Goal: Information Seeking & Learning: Compare options

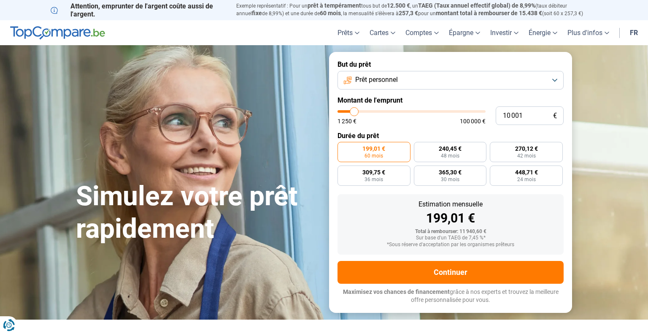
type input "9 750"
type input "9750"
type input "10 250"
type input "10250"
type input "10 750"
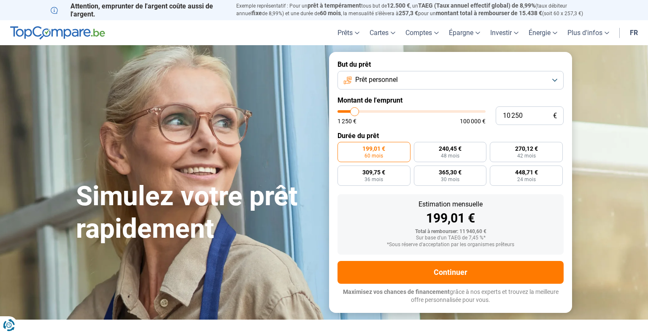
type input "10750"
type input "12 000"
type input "12000"
type input "13 250"
type input "13250"
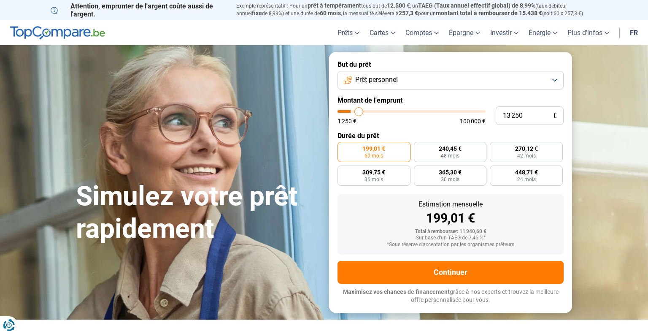
type input "15 250"
type input "15250"
type input "17 000"
type input "17000"
type input "18 750"
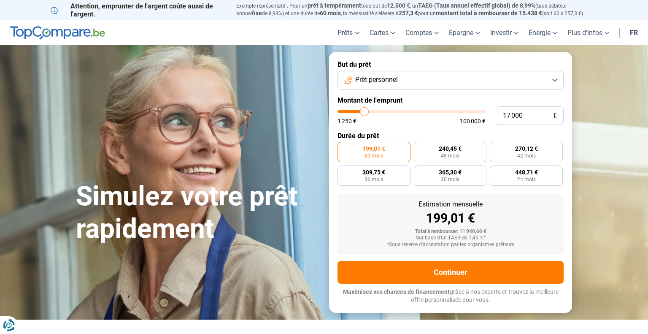
type input "18750"
type input "21 000"
type input "21000"
type input "22 500"
type input "22500"
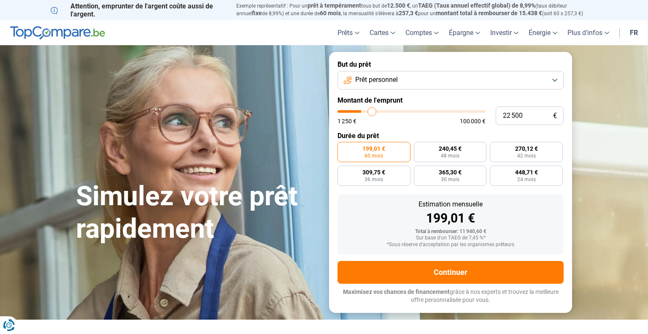
type input "24 250"
type input "24250"
type input "25 750"
type input "25750"
type input "27 000"
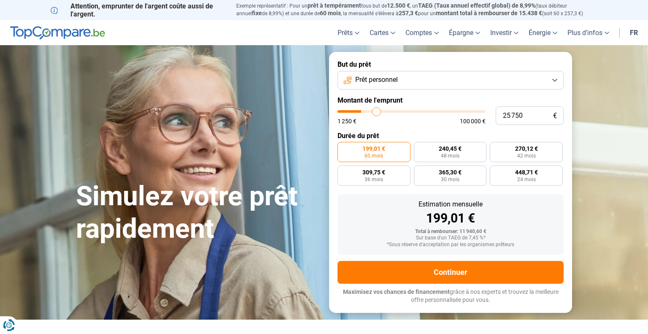
type input "27000"
type input "28 250"
type input "28250"
type input "29 500"
type input "29500"
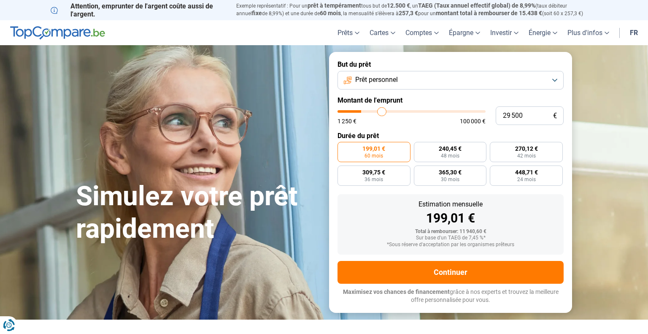
type input "30 500"
type input "30500"
type input "31 500"
type input "31500"
type input "32 500"
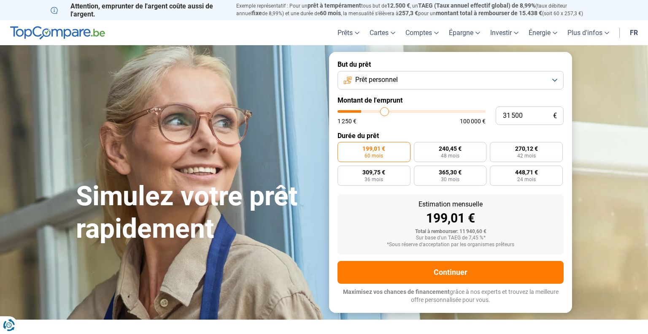
type input "32500"
type input "33 250"
type input "33250"
type input "34 500"
type input "34500"
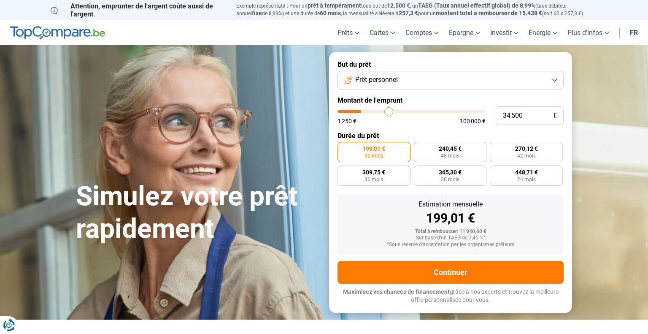
type input "35 500"
type input "35500"
type input "36 500"
type input "36500"
type input "37 500"
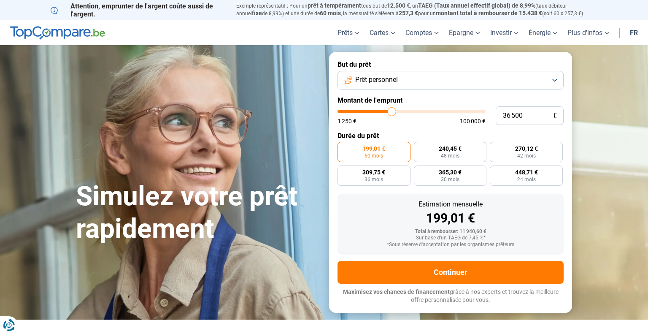
type input "37500"
type input "40 000"
type input "40000"
type input "40 500"
type input "40500"
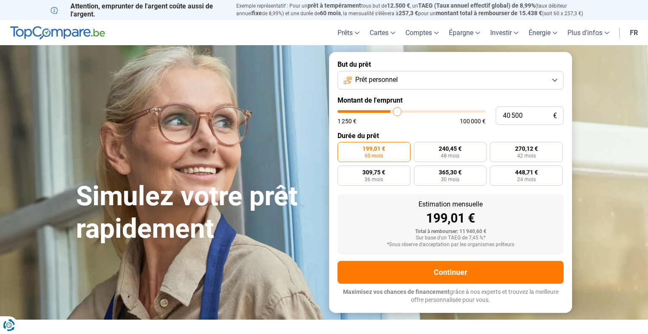
type input "40 750"
type input "40750"
type input "41 500"
type input "41500"
type input "41 750"
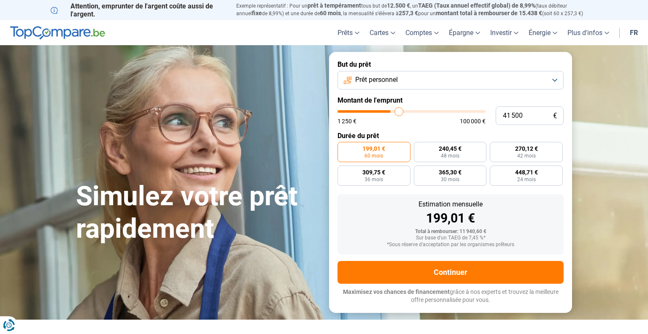
type input "41750"
type input "42 250"
type input "42250"
type input "42 750"
type input "42750"
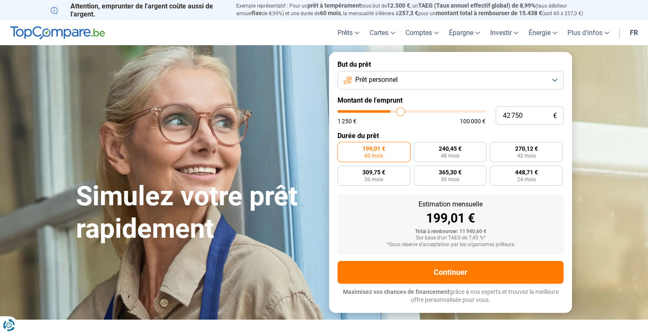
type input "43 000"
type input "43000"
type input "43 500"
type input "43500"
type input "43 750"
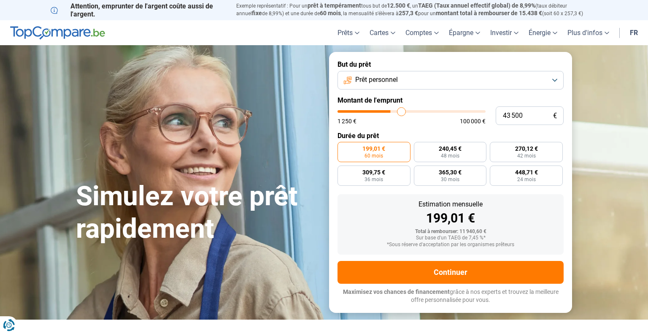
type input "43750"
type input "44 250"
type input "44250"
type input "44 500"
type input "44500"
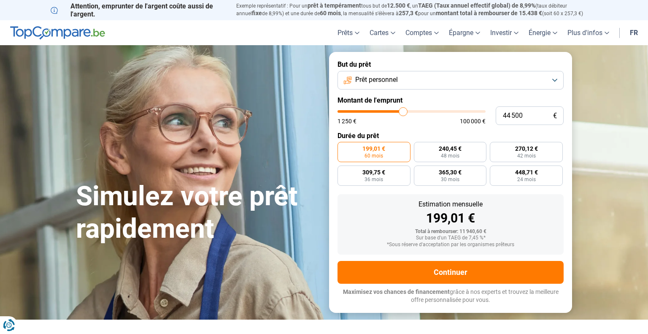
type input "45 000"
type input "45000"
type input "45 250"
type input "45250"
type input "45 750"
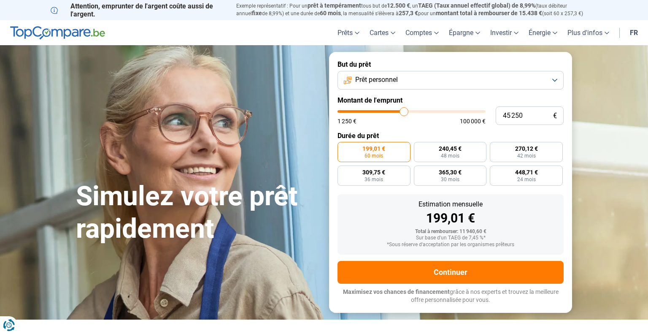
type input "45750"
type input "46 000"
type input "46000"
type input "46 250"
type input "46250"
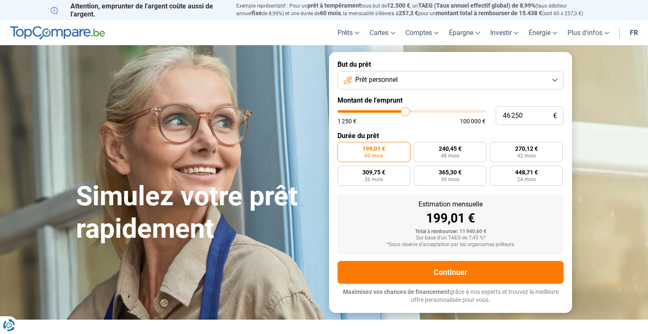
type input "46 500"
type input "46500"
type input "46 750"
type input "46750"
type input "47 500"
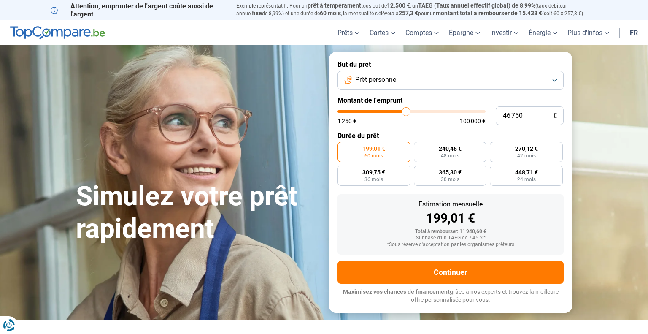
type input "47500"
type input "47 750"
type input "47750"
type input "48 250"
type input "48250"
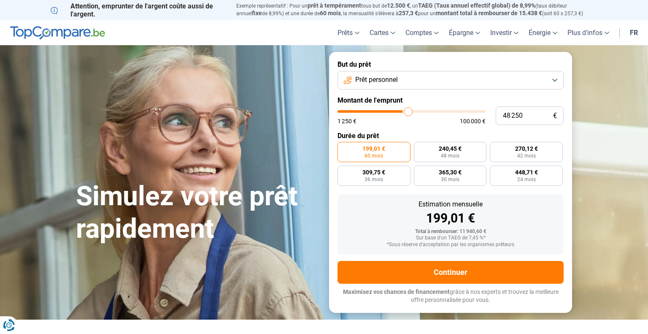
type input "48 750"
type input "48750"
type input "49 000"
type input "49000"
type input "49 500"
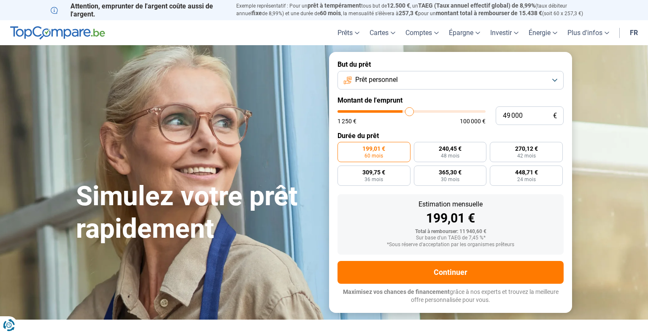
type input "49500"
type input "49 750"
type input "49750"
type input "50 250"
type input "50250"
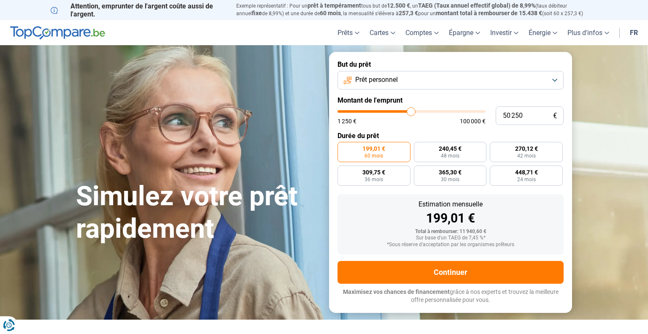
type input "50 750"
type input "50750"
type input "51 000"
type input "51000"
type input "51 250"
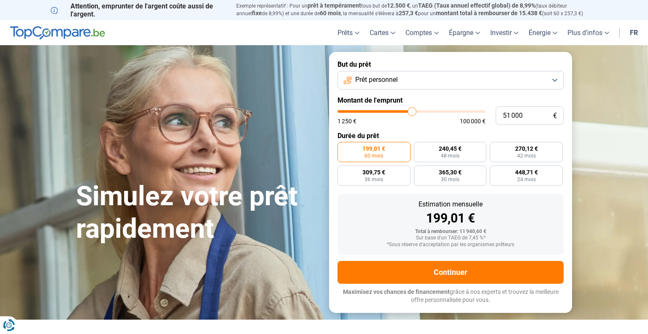
type input "51250"
type input "51 750"
type input "51750"
type input "52 000"
type input "52000"
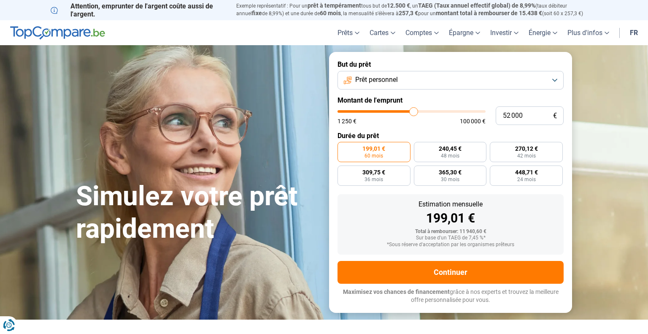
type input "52 250"
type input "52250"
type input "52 500"
type input "52500"
type input "52 750"
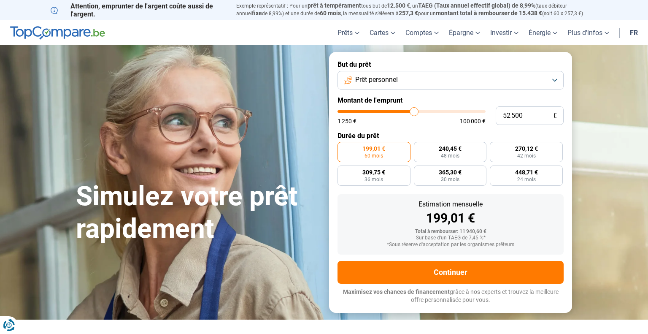
type input "52750"
type input "53 250"
type input "53250"
type input "53 500"
type input "53500"
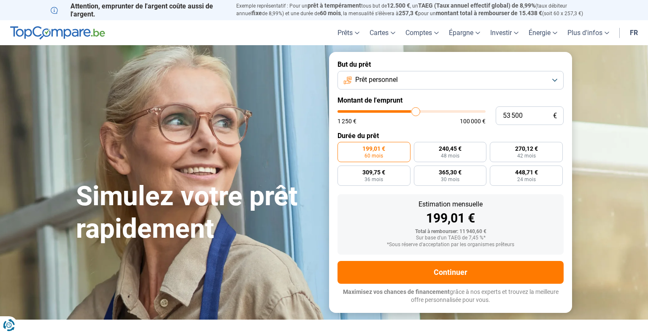
type input "53 750"
type input "53750"
type input "54 000"
type input "54000"
type input "54 250"
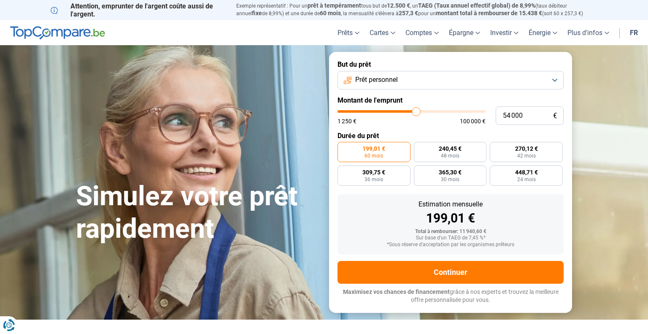
type input "54250"
type input "54 750"
type input "54750"
type input "55 000"
type input "55000"
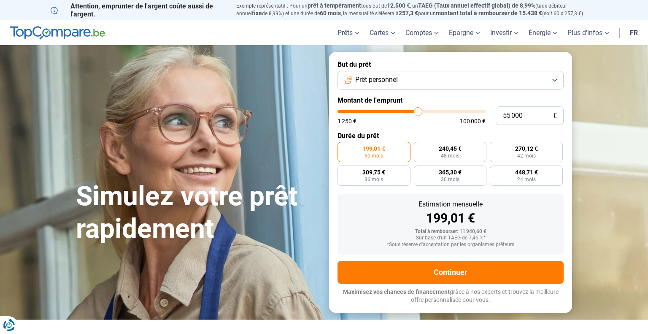
type input "55 250"
type input "55250"
type input "55 500"
type input "55500"
type input "55 750"
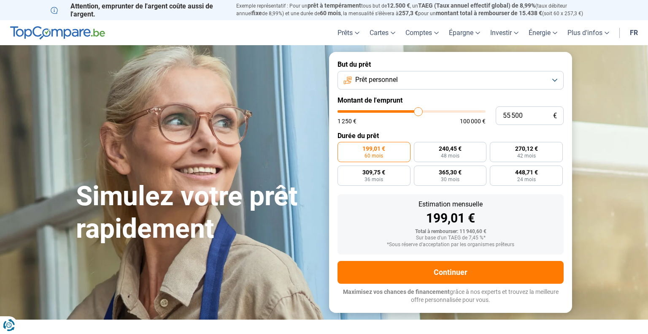
type input "55750"
type input "56 250"
type input "56250"
type input "56 500"
type input "56500"
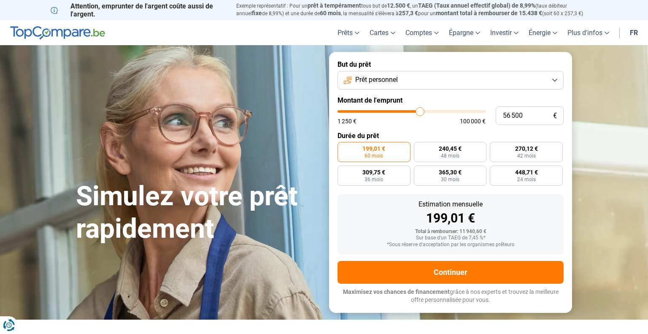
type input "56 750"
type input "56750"
type input "57 000"
type input "57000"
type input "57 250"
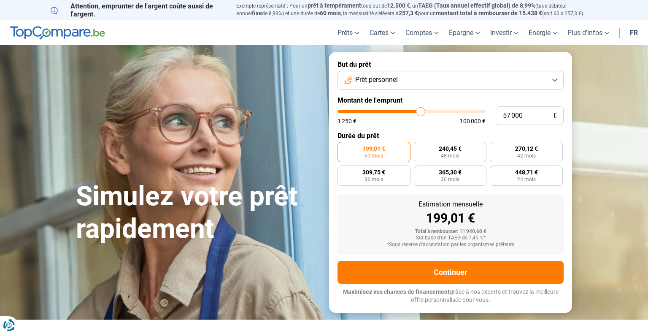
type input "57250"
type input "57 750"
type input "57750"
type input "58 000"
type input "58000"
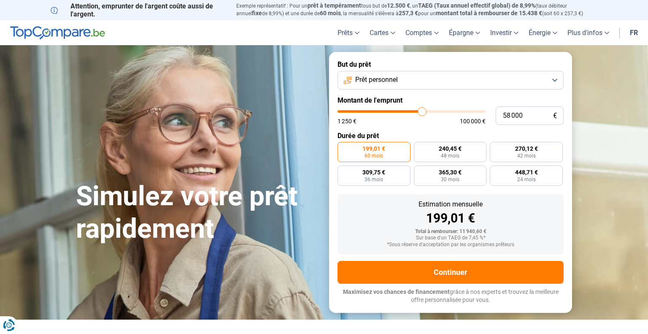
type input "58 250"
type input "58250"
type input "58 750"
type input "58750"
type input "59 250"
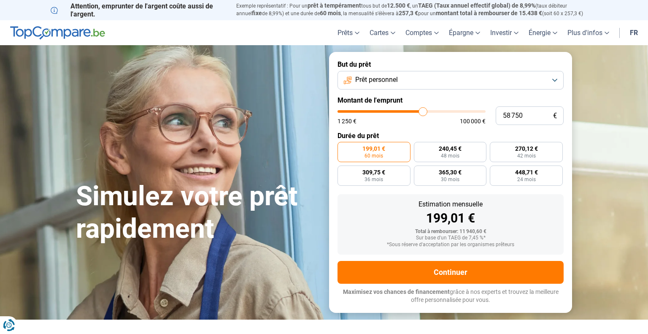
type input "59250"
type input "59 500"
type input "59500"
type input "59 750"
type input "59750"
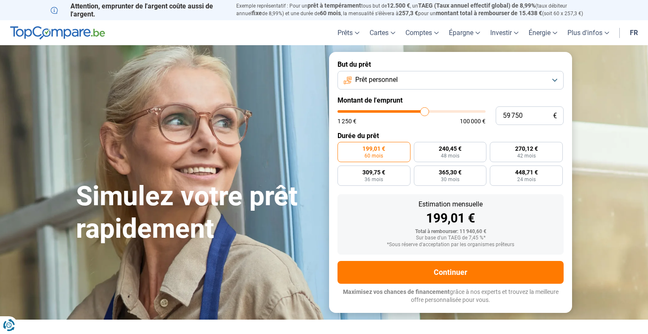
type input "60 000"
type input "60000"
type input "60 250"
type input "60250"
type input "60 750"
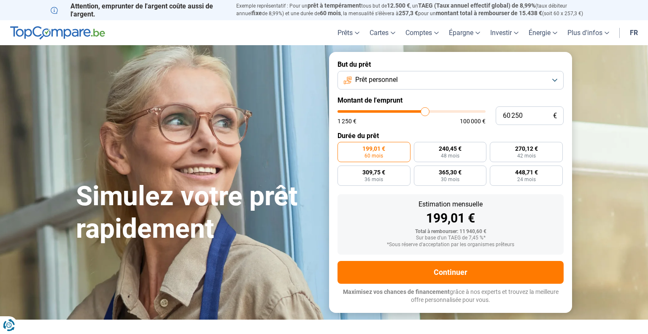
type input "60750"
type input "61 000"
type input "61000"
type input "61 250"
type input "61250"
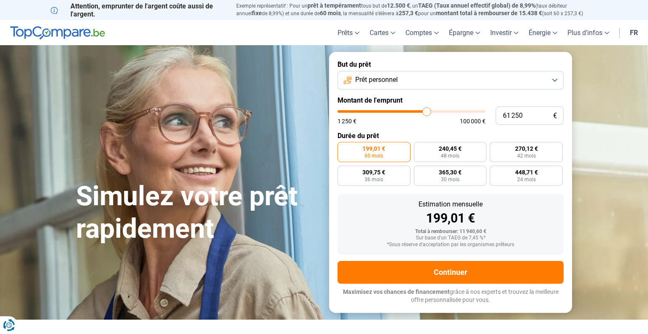
type input "61 500"
type input "61500"
type input "61 750"
type input "61750"
type input "62 250"
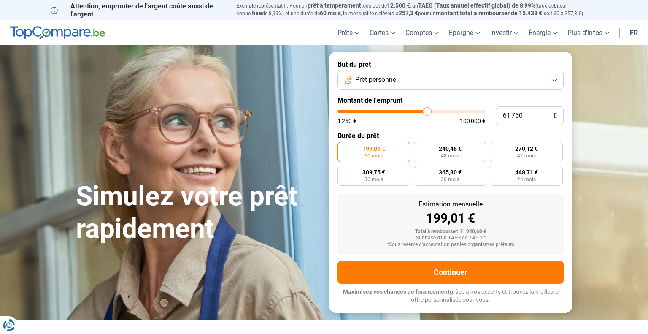
type input "62250"
type input "62 500"
type input "62500"
type input "62 750"
type input "62750"
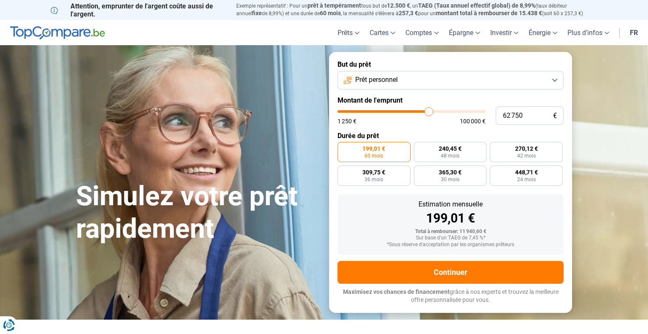
type input "63 000"
type input "63000"
type input "63 500"
type input "63500"
type input "63 750"
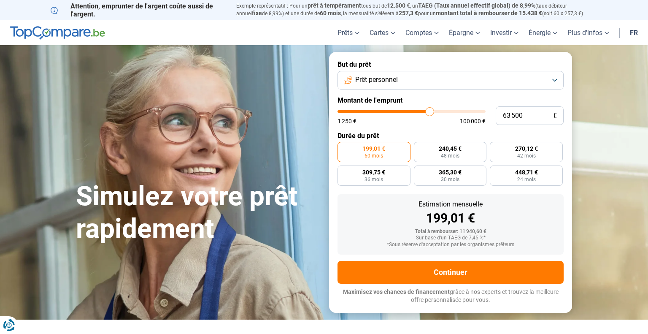
type input "63750"
type input "64 000"
type input "64000"
type input "64 250"
type input "64250"
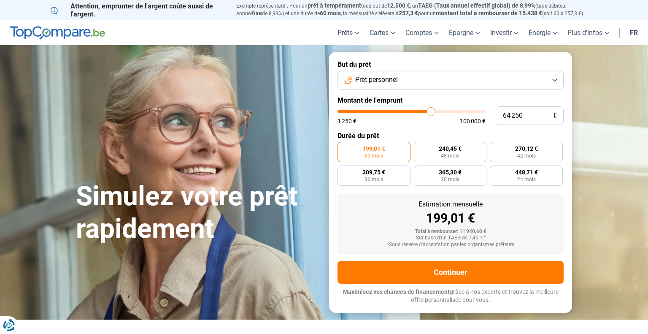
type input "64 500"
type input "64500"
type input "65 000"
type input "65000"
type input "65 250"
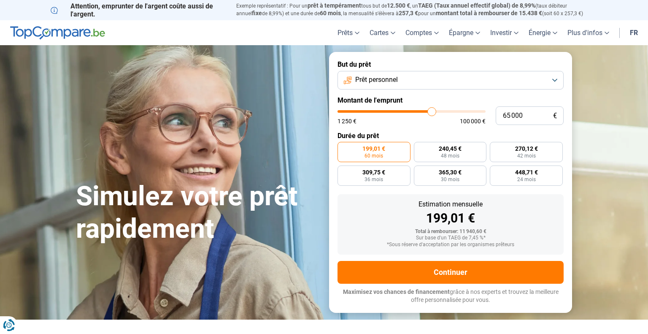
type input "65250"
type input "65 500"
type input "65500"
type input "65 750"
type input "65750"
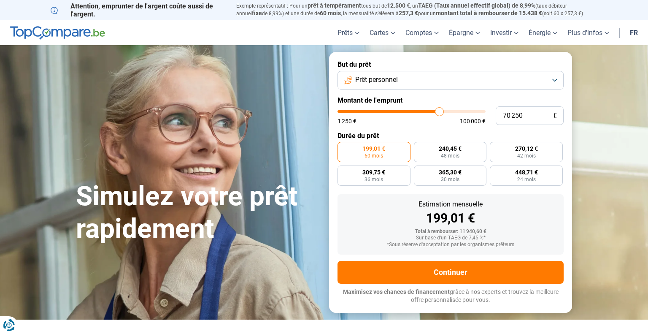
drag, startPoint x: 355, startPoint y: 112, endPoint x: 439, endPoint y: 116, distance: 84.9
click at [439, 113] on input "range" at bounding box center [412, 111] width 148 height 3
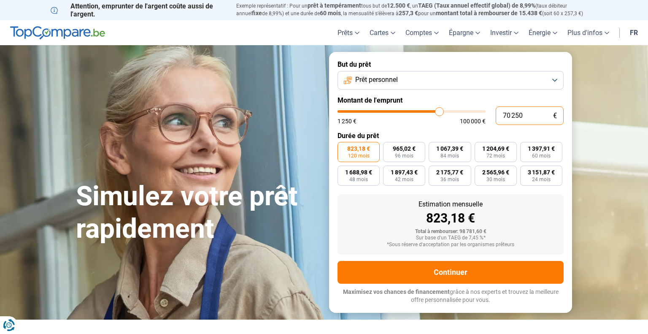
click at [527, 117] on input "70 250" at bounding box center [530, 115] width 68 height 19
click at [404, 156] on span "96 mois" at bounding box center [404, 155] width 19 height 5
click at [389, 147] on input "961,59 € 96 mois" at bounding box center [385, 144] width 5 height 5
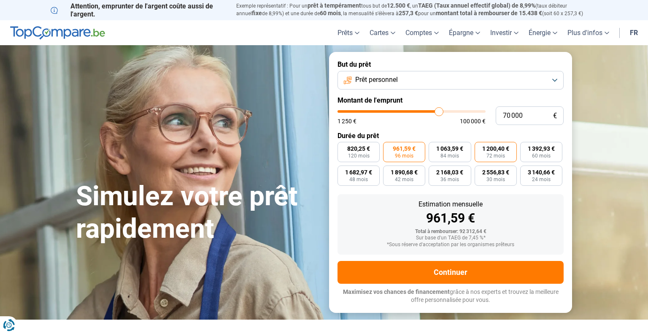
click at [495, 154] on span "72 mois" at bounding box center [496, 155] width 19 height 5
click at [480, 147] on input "1 200,40 € 72 mois" at bounding box center [477, 144] width 5 height 5
click at [549, 72] on button "Prêt personnel" at bounding box center [451, 80] width 226 height 19
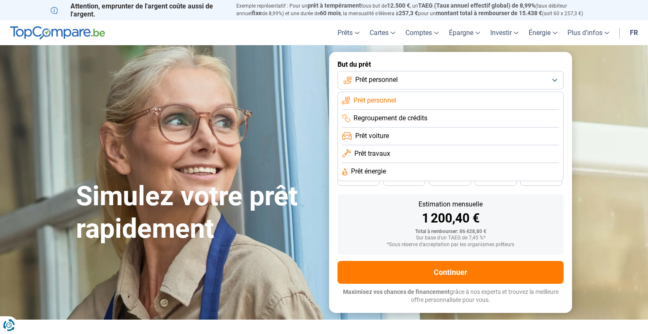
click at [382, 154] on span "Prêt travaux" at bounding box center [373, 153] width 36 height 9
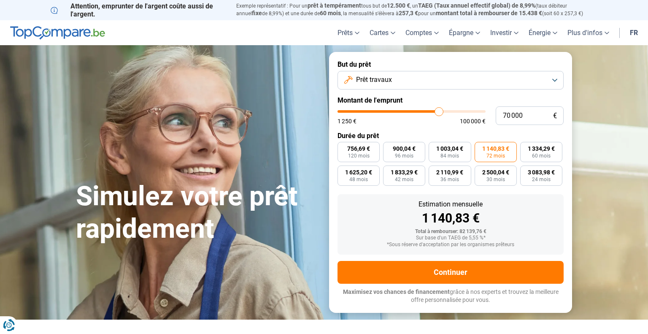
click at [539, 87] on button "Prêt travaux" at bounding box center [451, 80] width 226 height 19
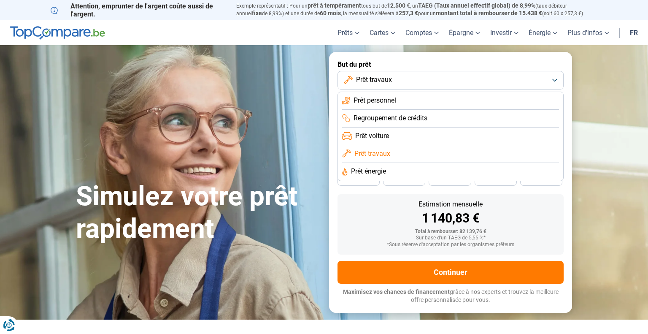
click at [402, 121] on span "Regroupement de crédits" at bounding box center [391, 118] width 74 height 9
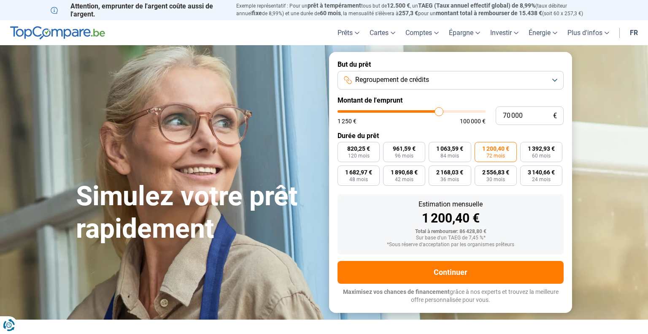
click at [521, 80] on button "Regroupement de crédits" at bounding box center [451, 80] width 226 height 19
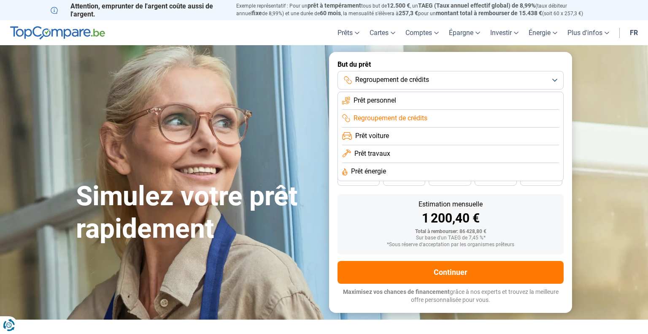
click at [398, 122] on span "Regroupement de crédits" at bounding box center [391, 118] width 74 height 9
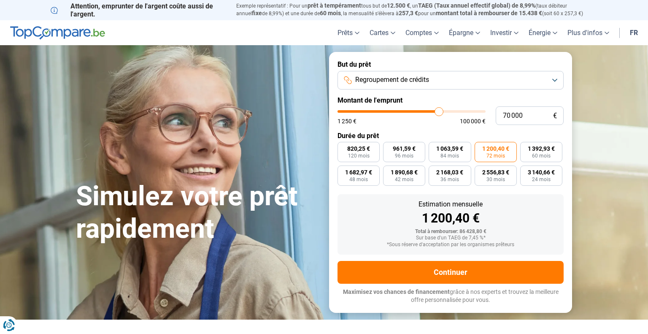
click at [291, 231] on h1 "Simulez votre prêt rapidement" at bounding box center [197, 212] width 243 height 65
